Goal: Transaction & Acquisition: Purchase product/service

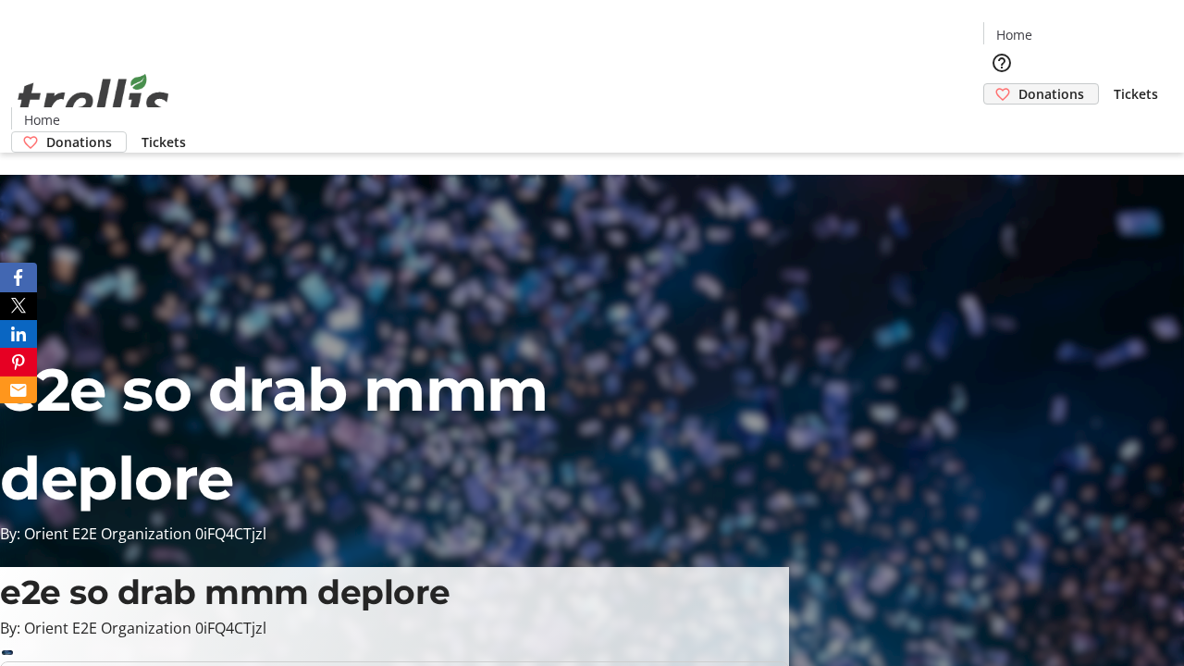
click at [1019, 84] on span "Donations" at bounding box center [1052, 93] width 66 height 19
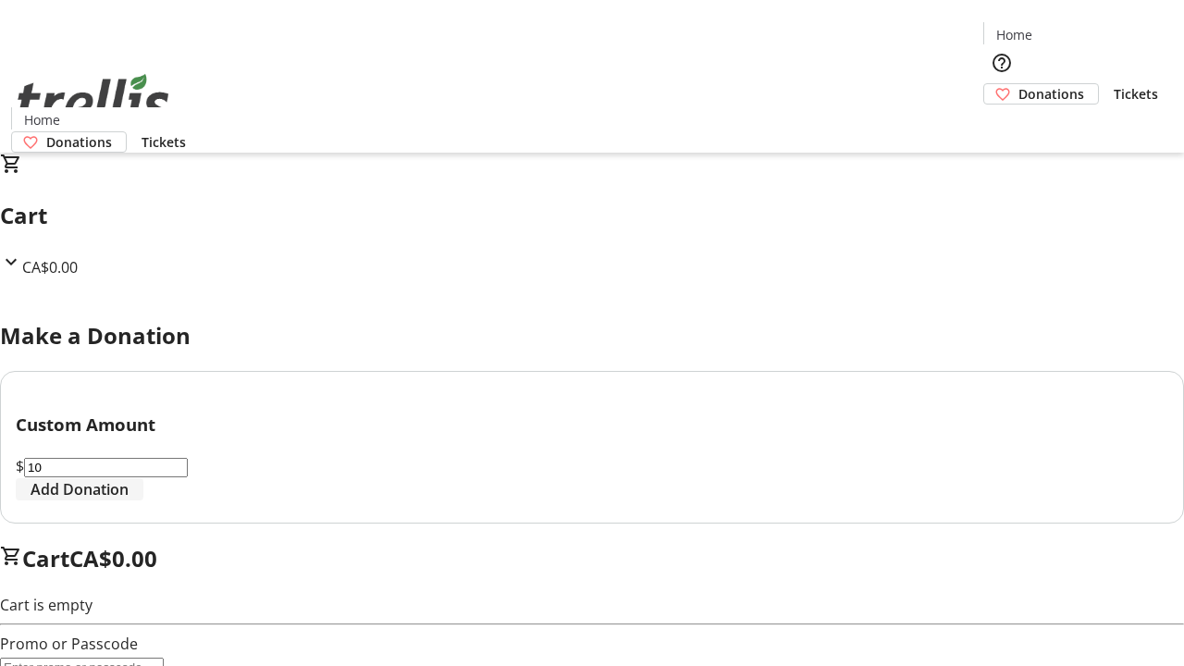
click at [129, 500] on span "Add Donation" at bounding box center [80, 489] width 98 height 22
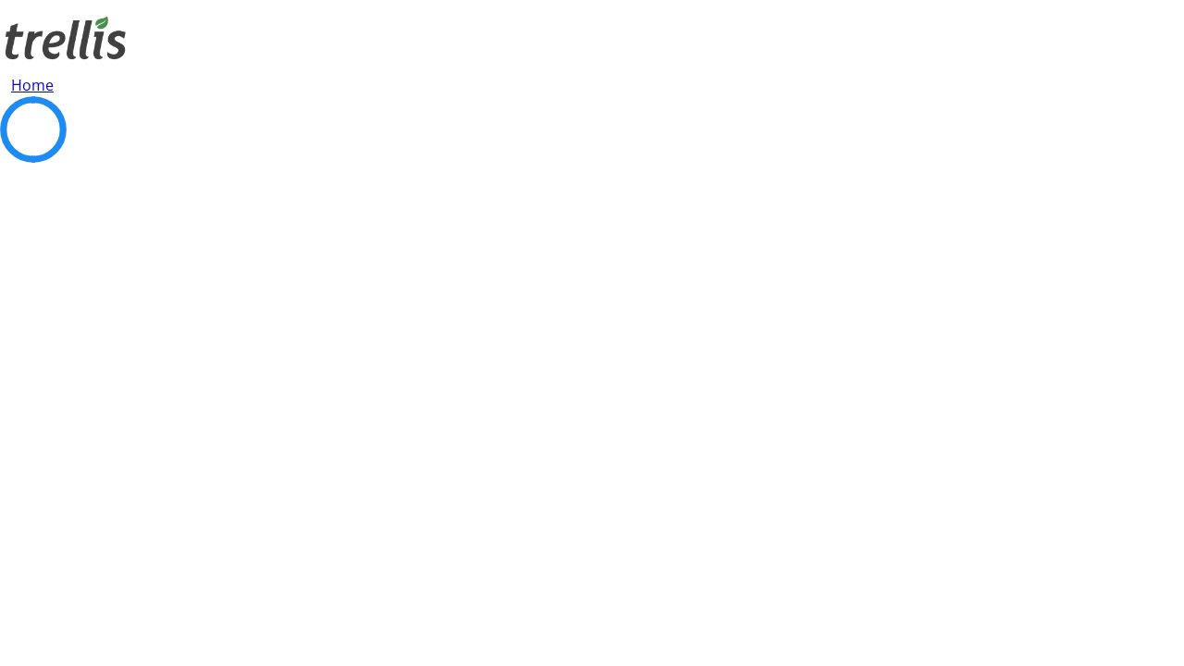
select select "CA"
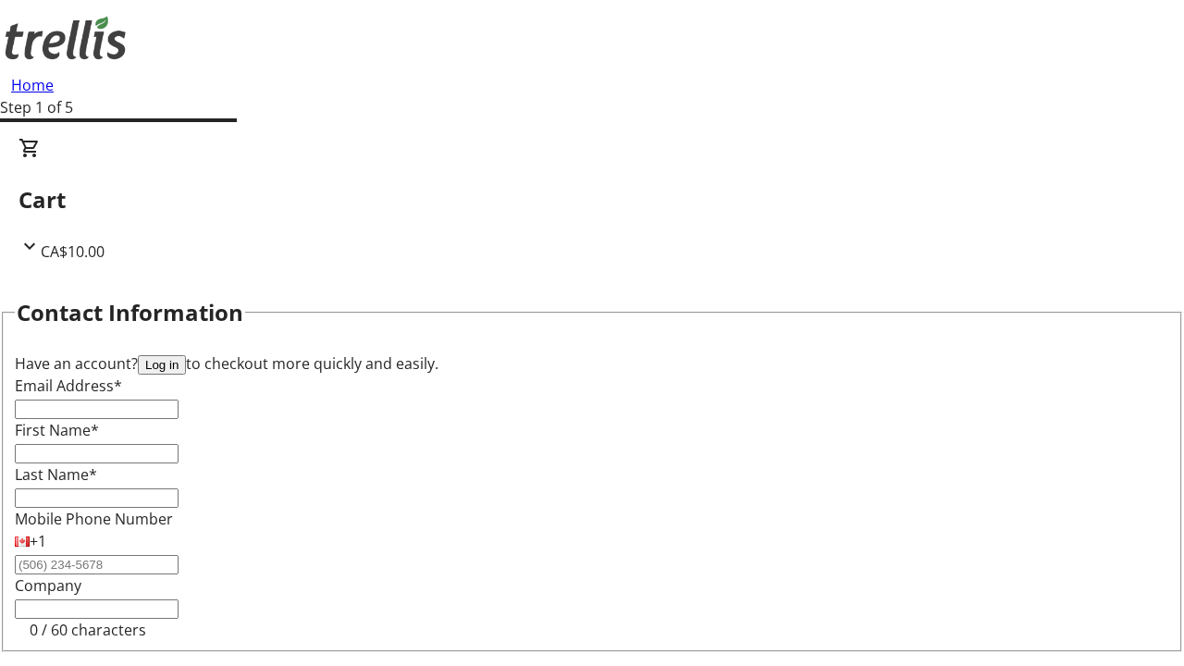
click at [186, 355] on button "Log in" at bounding box center [162, 364] width 48 height 19
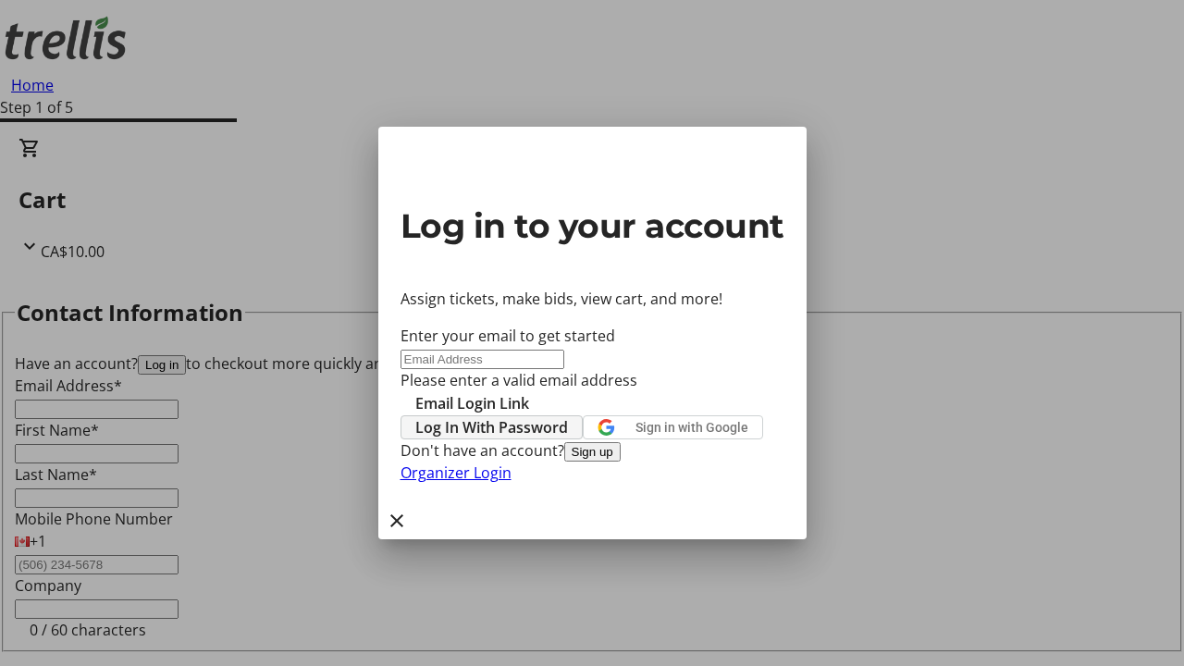
click at [568, 416] on span "Log In With Password" at bounding box center [491, 427] width 153 height 22
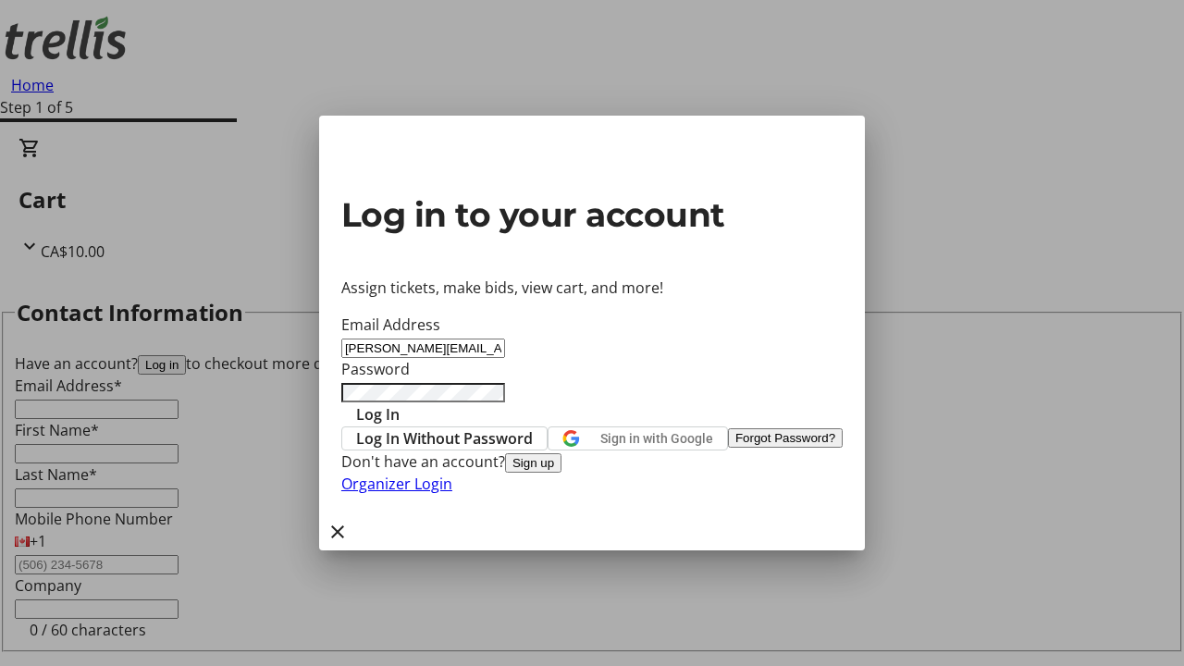
type input "[PERSON_NAME][EMAIL_ADDRESS][DOMAIN_NAME]"
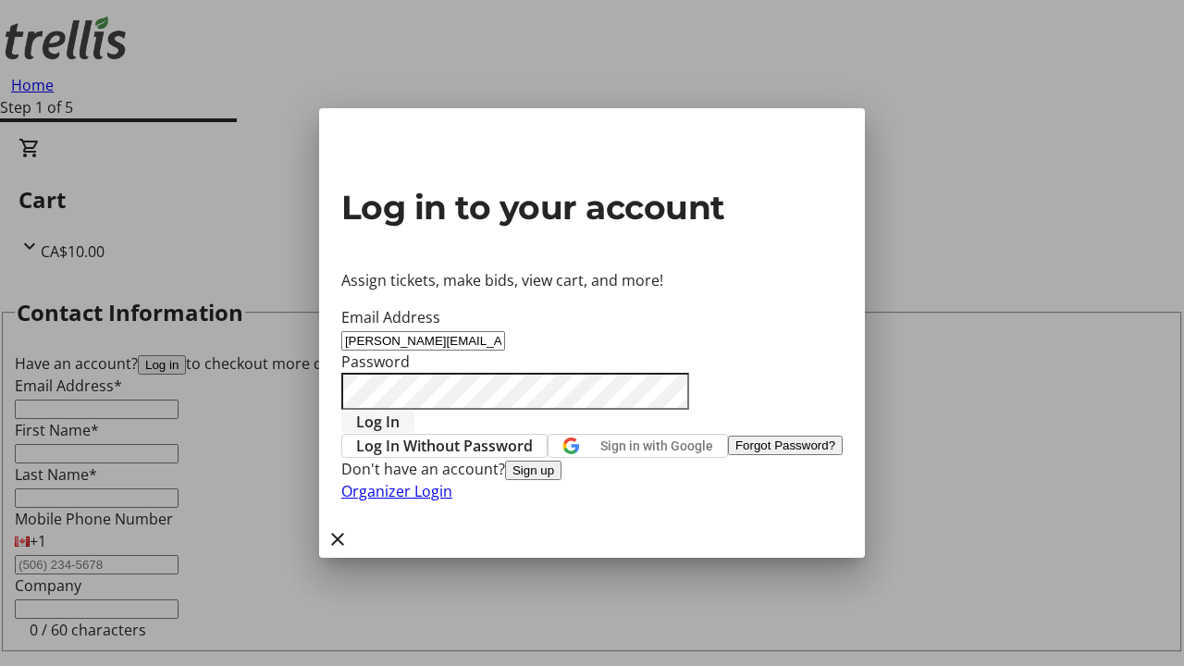
click at [400, 411] on span "Log In" at bounding box center [377, 422] width 43 height 22
